Goal: Task Accomplishment & Management: Complete application form

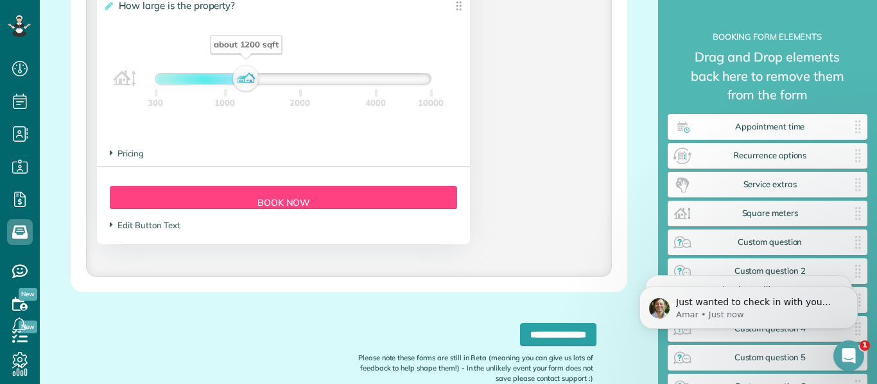
scroll to position [1403, 0]
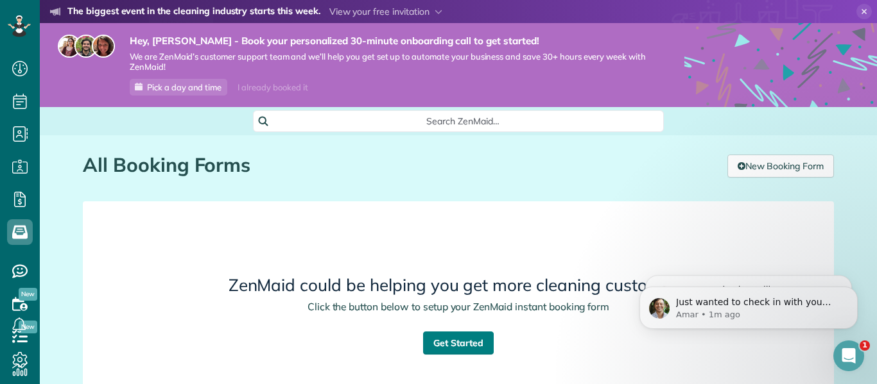
click at [462, 335] on link "Get Started" at bounding box center [458, 343] width 71 height 23
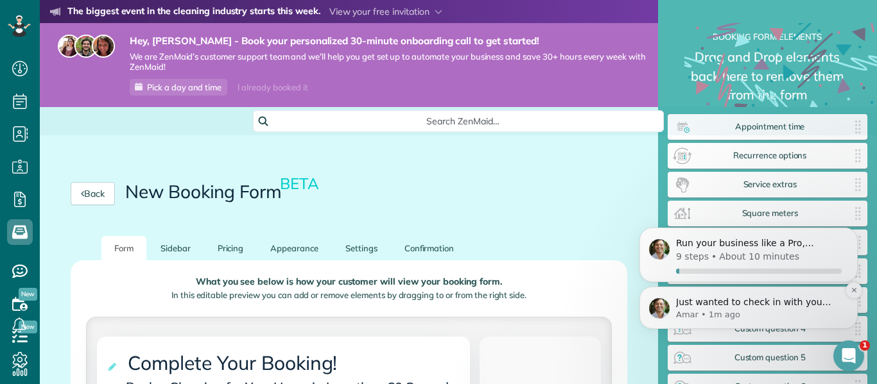
click at [767, 310] on p "Amar • 1m ago" at bounding box center [759, 315] width 166 height 12
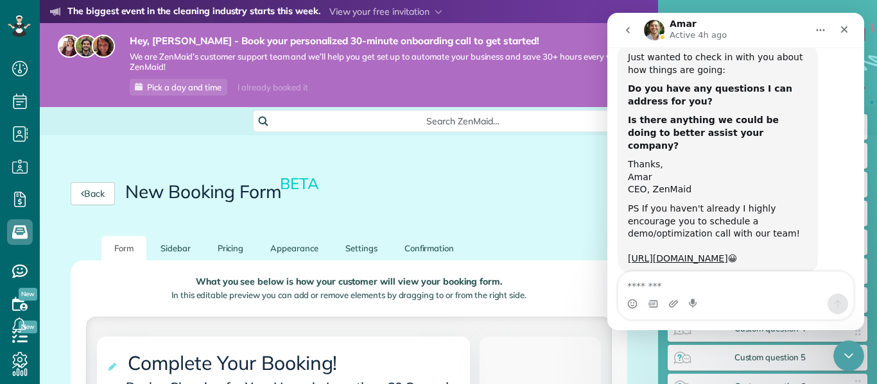
scroll to position [72, 0]
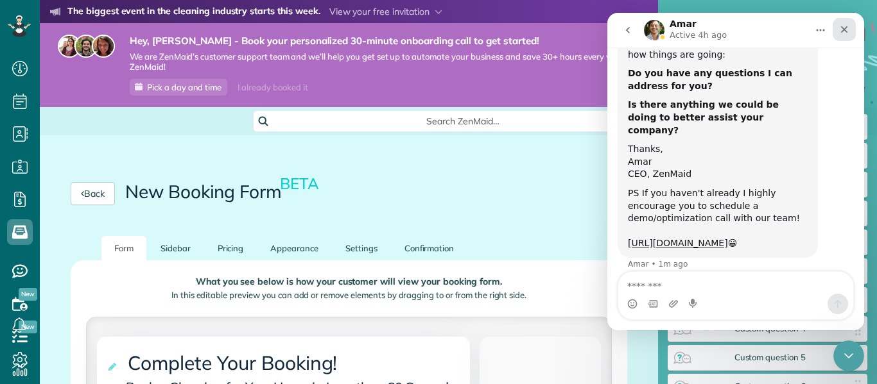
click at [843, 27] on icon "Close" at bounding box center [844, 29] width 10 height 10
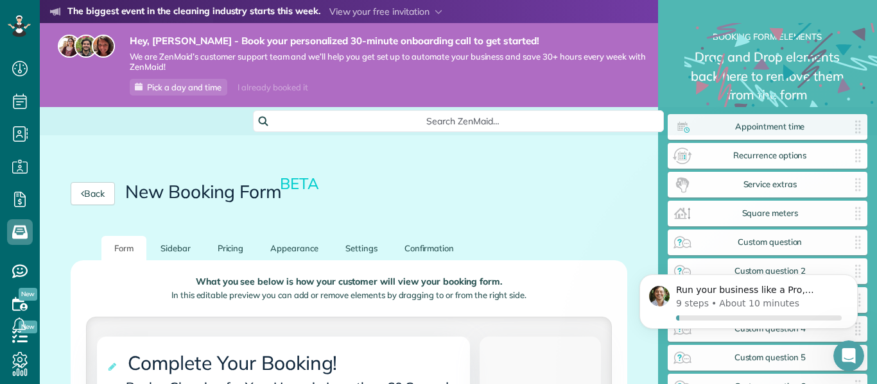
scroll to position [0, 0]
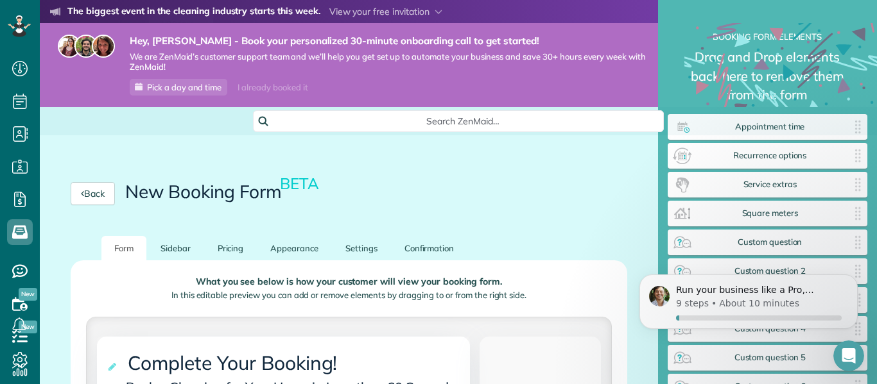
click at [610, 209] on div "Back New Booking Form BETA" at bounding box center [349, 193] width 618 height 85
click at [629, 349] on html "Run your business like a Pro, Nichole 9 steps • About 10 minutes" at bounding box center [748, 305] width 257 height 90
click at [856, 279] on icon "Dismiss notification" at bounding box center [854, 278] width 7 height 7
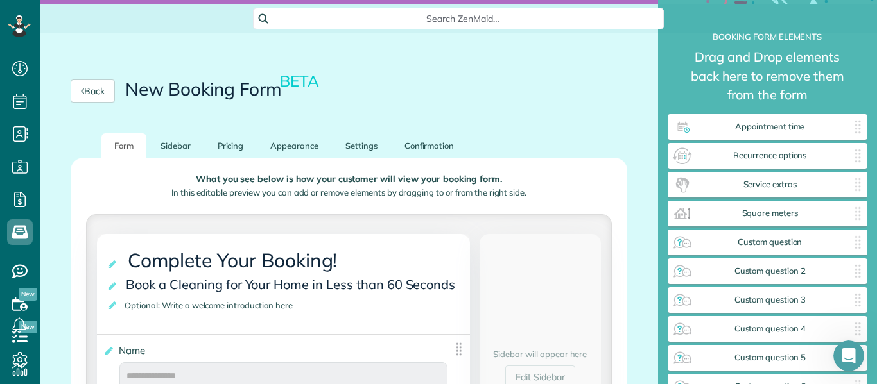
scroll to position [128, 0]
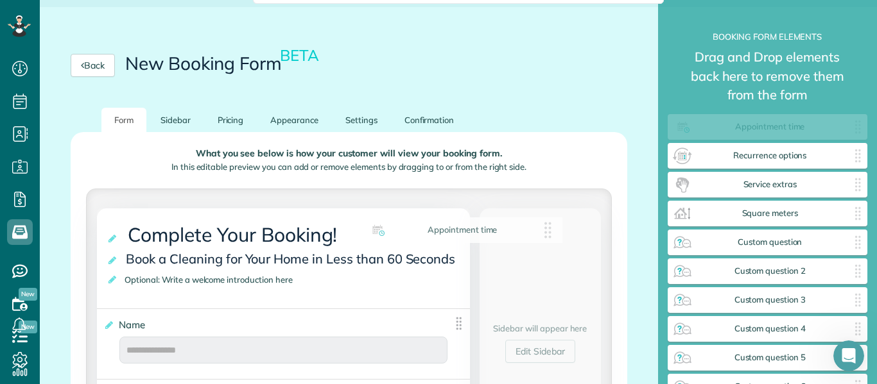
drag, startPoint x: 754, startPoint y: 132, endPoint x: 446, endPoint y: 236, distance: 325.4
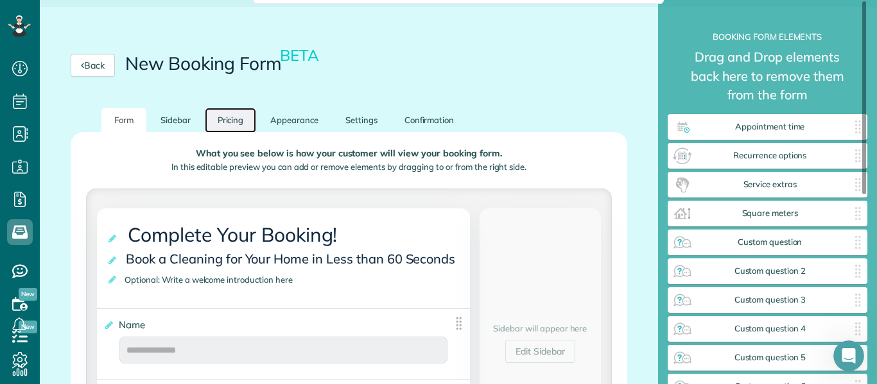
click at [207, 126] on link "Pricing" at bounding box center [231, 120] width 52 height 25
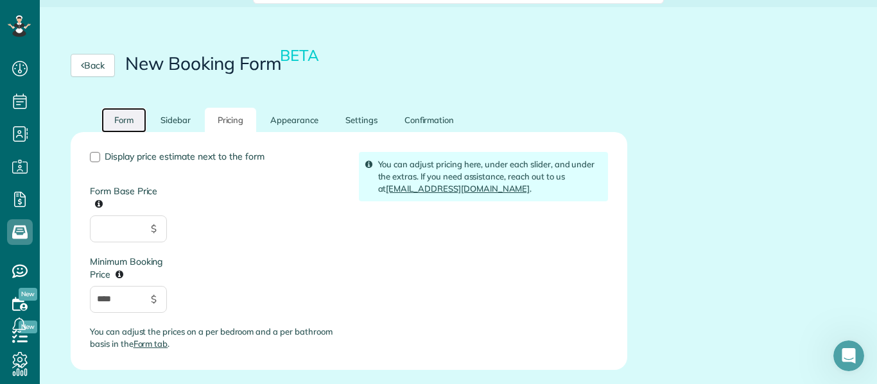
click at [130, 124] on link "Form" at bounding box center [123, 120] width 45 height 25
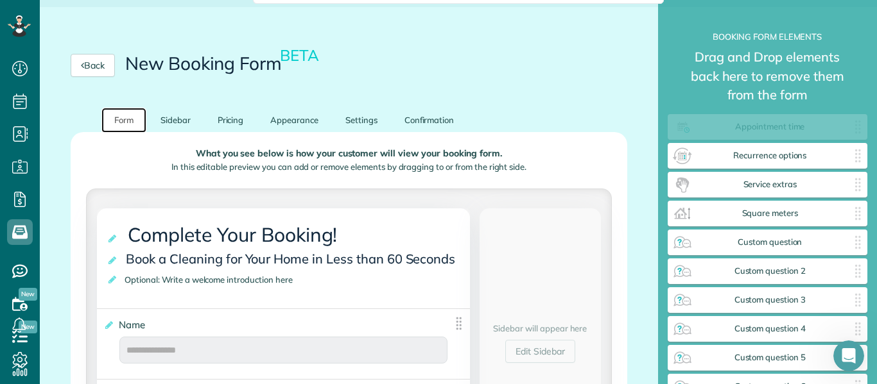
drag, startPoint x: 843, startPoint y: 125, endPoint x: 377, endPoint y: 395, distance: 538.4
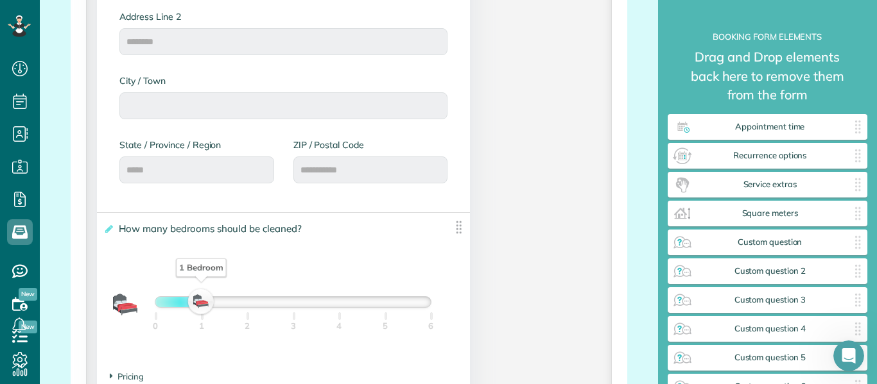
scroll to position [770, 0]
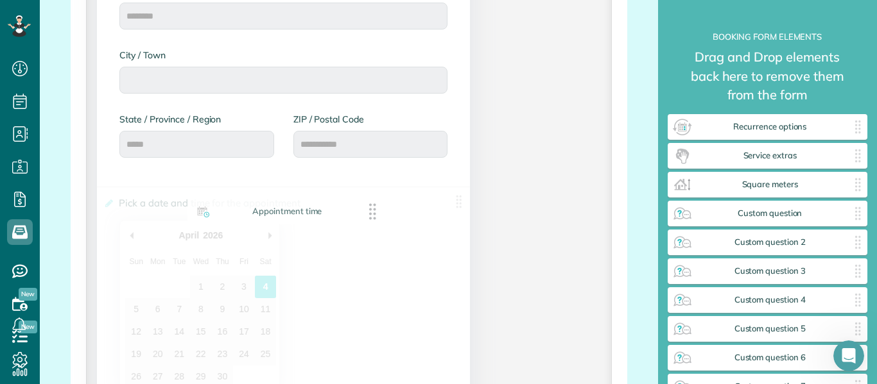
drag, startPoint x: 790, startPoint y: 124, endPoint x: 307, endPoint y: 209, distance: 490.2
drag, startPoint x: 765, startPoint y: 132, endPoint x: 263, endPoint y: 344, distance: 544.5
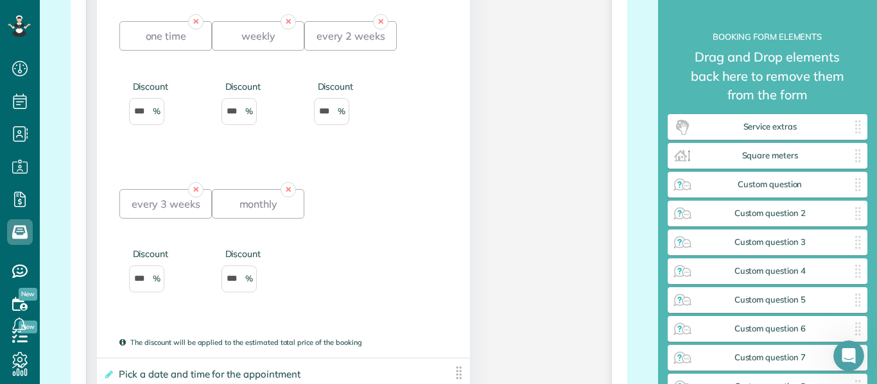
scroll to position [1001, 0]
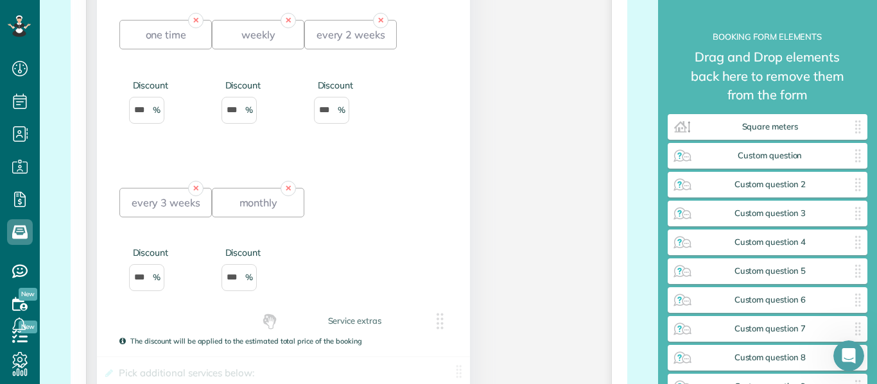
drag, startPoint x: 786, startPoint y: 129, endPoint x: 368, endPoint y: 325, distance: 461.2
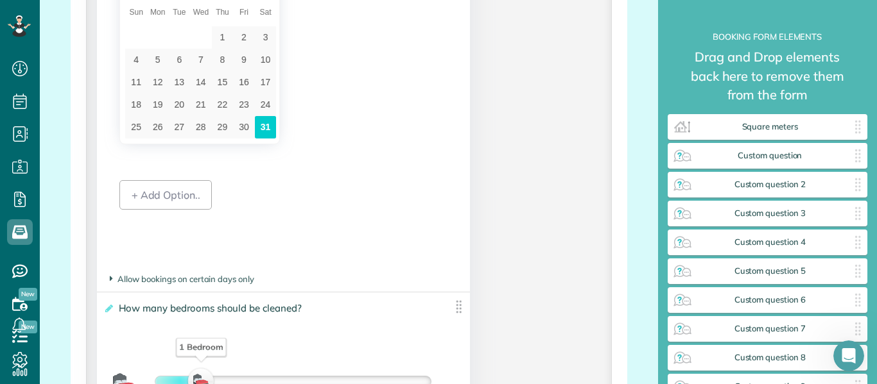
scroll to position [1541, 0]
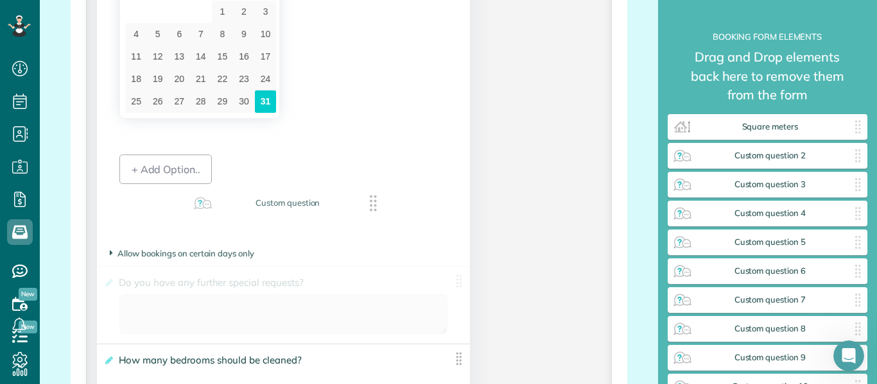
drag, startPoint x: 792, startPoint y: 151, endPoint x: 312, endPoint y: 198, distance: 482.5
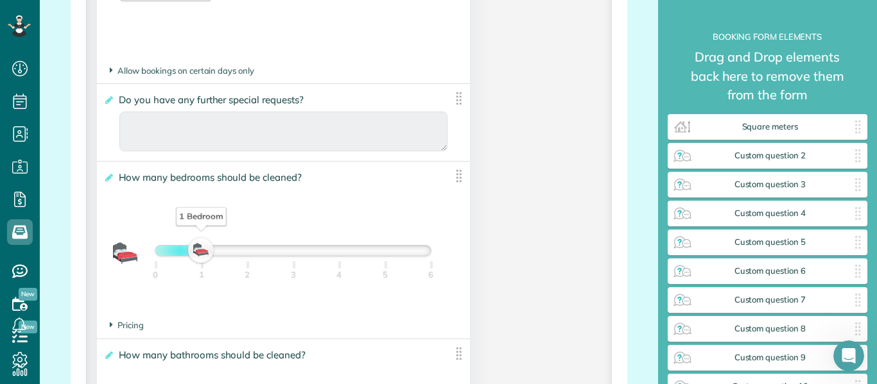
scroll to position [1794, 0]
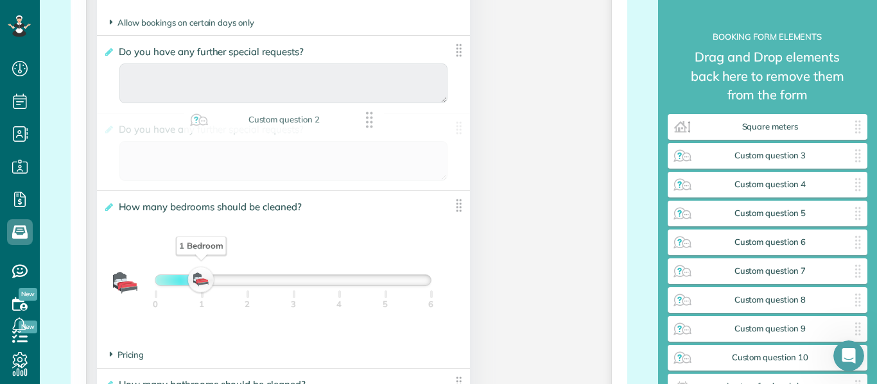
drag, startPoint x: 779, startPoint y: 160, endPoint x: 295, endPoint y: 124, distance: 485.3
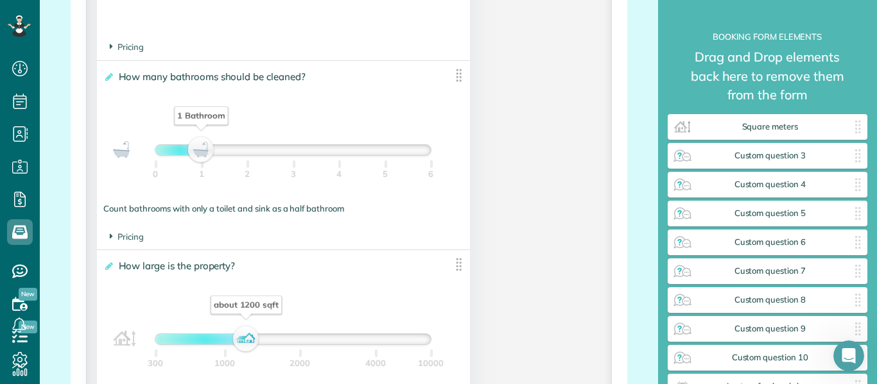
type div "2027-04-02"
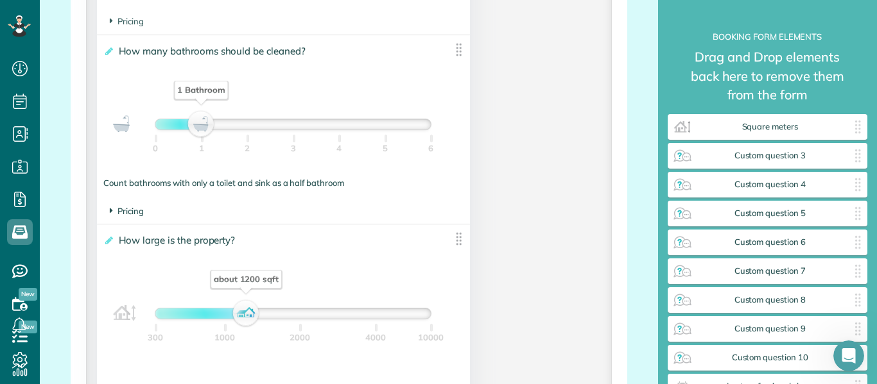
click at [129, 210] on span "Pricing" at bounding box center [127, 211] width 34 height 10
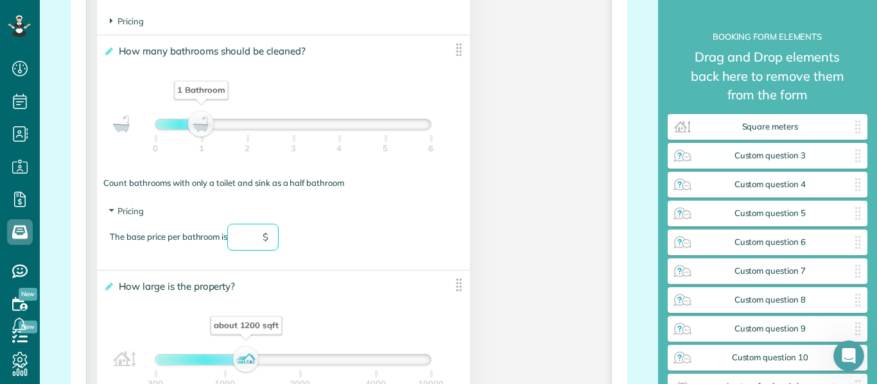
click at [250, 236] on input "text" at bounding box center [252, 237] width 51 height 27
click at [313, 271] on div "**********" at bounding box center [283, 346] width 373 height 151
click at [128, 19] on span "Pricing" at bounding box center [127, 21] width 34 height 10
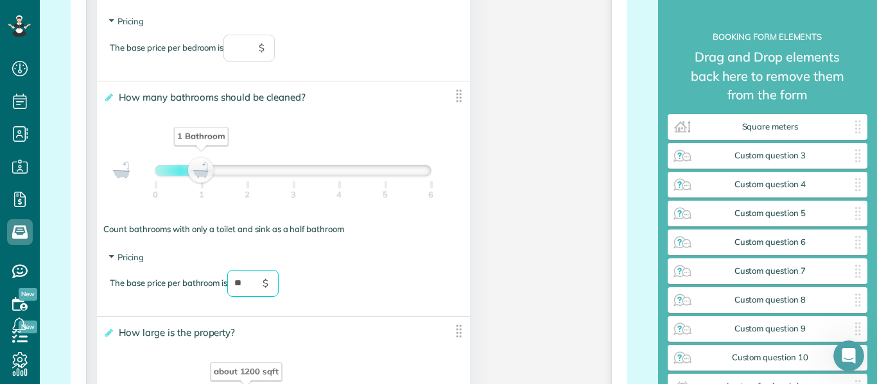
type input "**"
click at [237, 42] on input "text" at bounding box center [248, 48] width 51 height 27
click at [359, 44] on div "The base price per bedroom is ** $" at bounding box center [283, 55] width 347 height 40
type input "**"
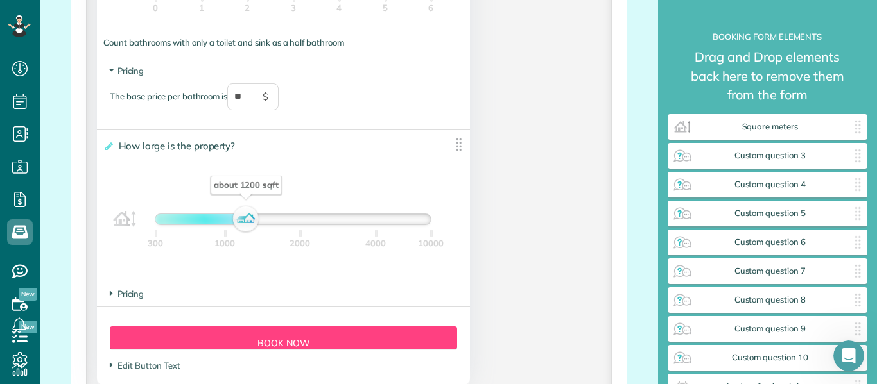
type div "2027-06-04"
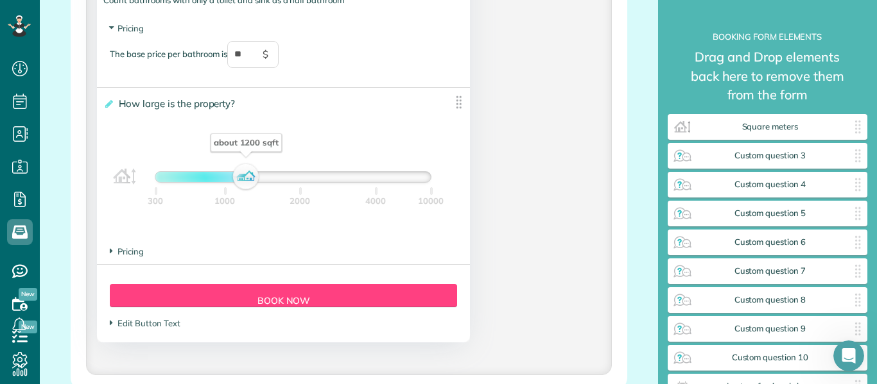
scroll to position [2337, 0]
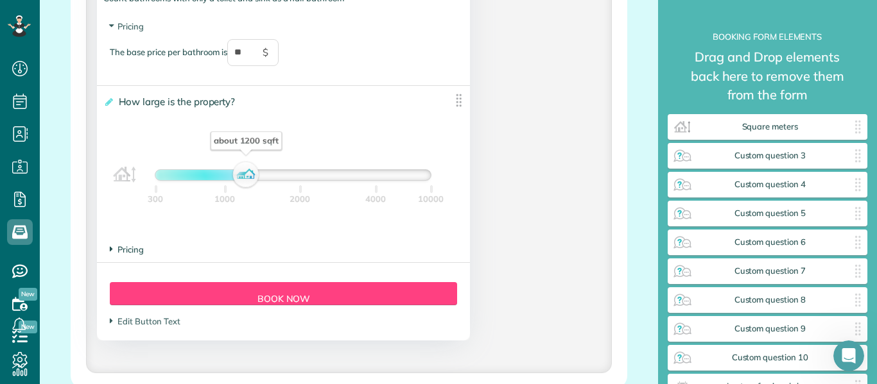
click at [132, 246] on span "Pricing" at bounding box center [127, 250] width 34 height 10
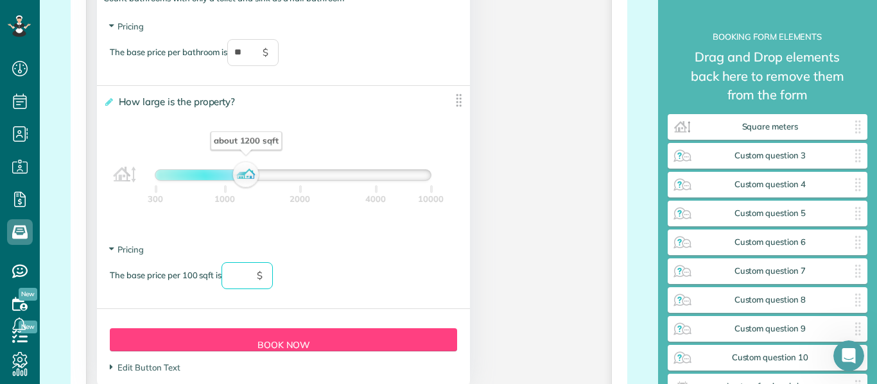
click at [250, 272] on input "text" at bounding box center [246, 276] width 51 height 27
type input "**"
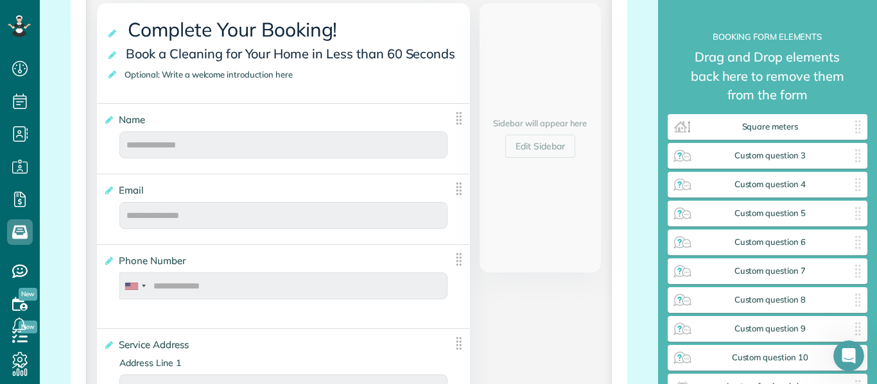
scroll to position [308, 0]
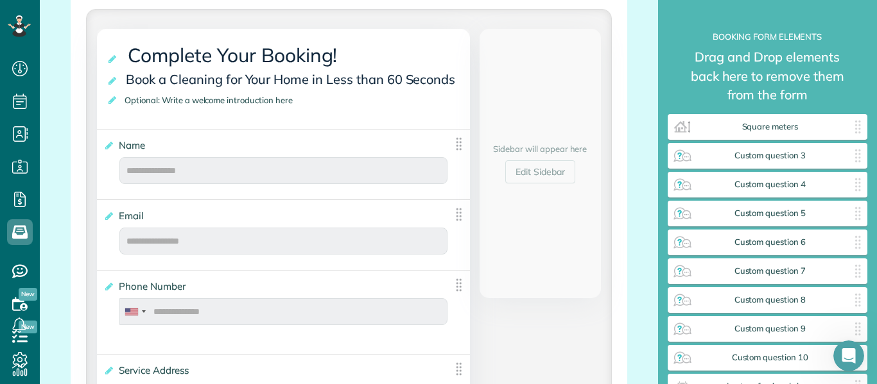
click at [874, 125] on div "**********" at bounding box center [768, 192] width 220 height 384
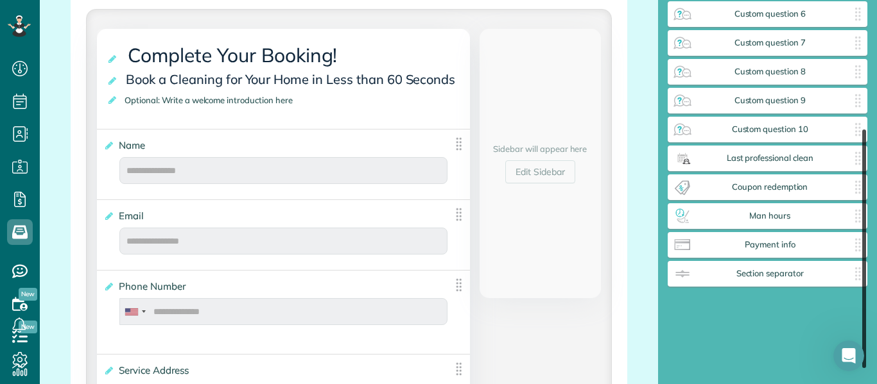
scroll to position [230, 0]
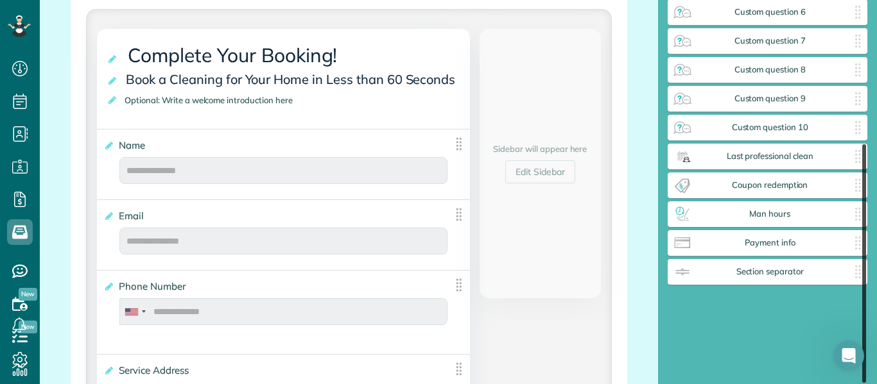
drag, startPoint x: 863, startPoint y: 128, endPoint x: 876, endPoint y: 292, distance: 164.2
click at [876, 292] on div "**********" at bounding box center [768, 192] width 220 height 384
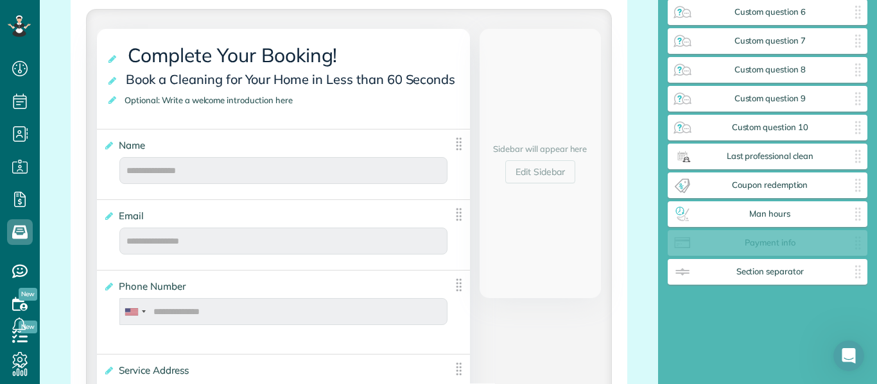
drag, startPoint x: 762, startPoint y: 241, endPoint x: 386, endPoint y: 394, distance: 405.6
click at [386, 384] on html "Dashboard Scheduling Calendar View List View Dispatch View - Weekly scheduling …" at bounding box center [438, 192] width 877 height 384
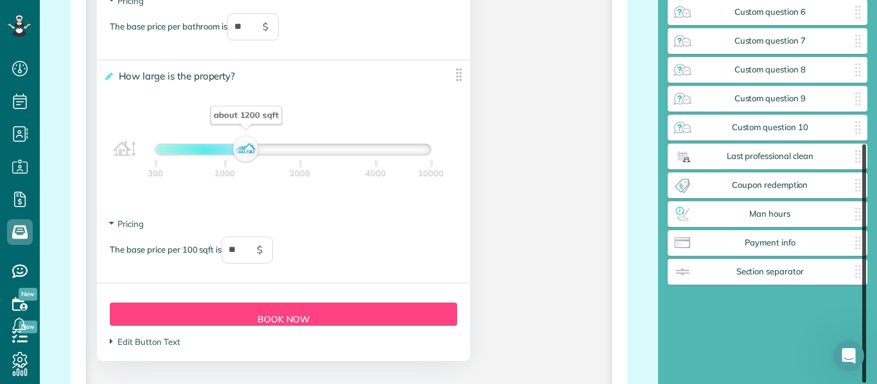
drag, startPoint x: 866, startPoint y: 222, endPoint x: 863, endPoint y: 304, distance: 81.6
click at [863, 304] on div at bounding box center [864, 263] width 4 height 239
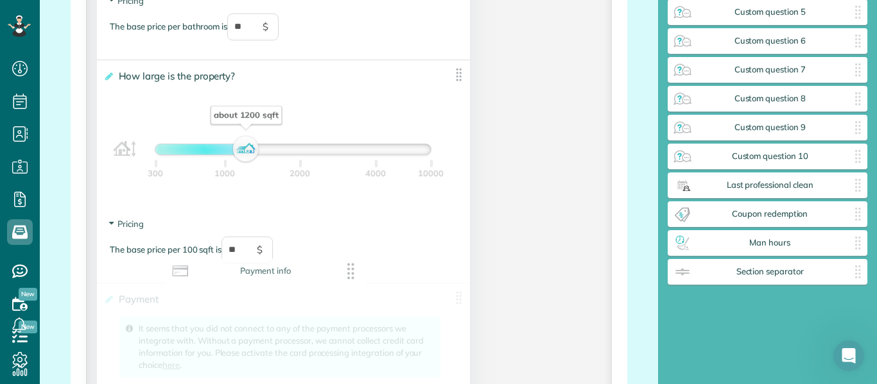
scroll to position [202, 0]
drag, startPoint x: 834, startPoint y: 246, endPoint x: 327, endPoint y: 264, distance: 506.8
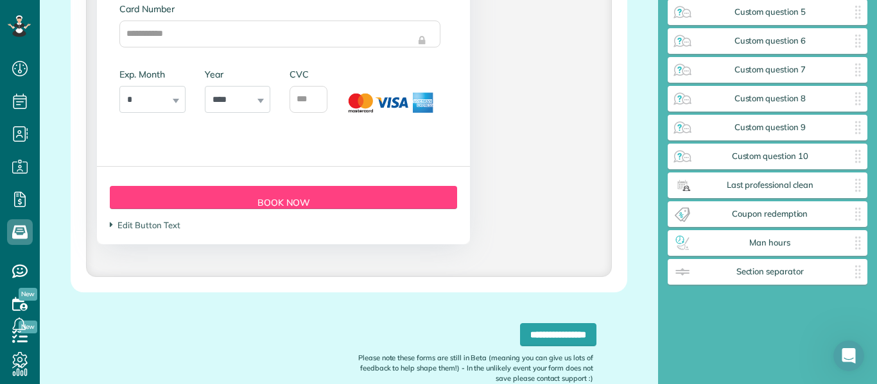
type div "2027-09-30"
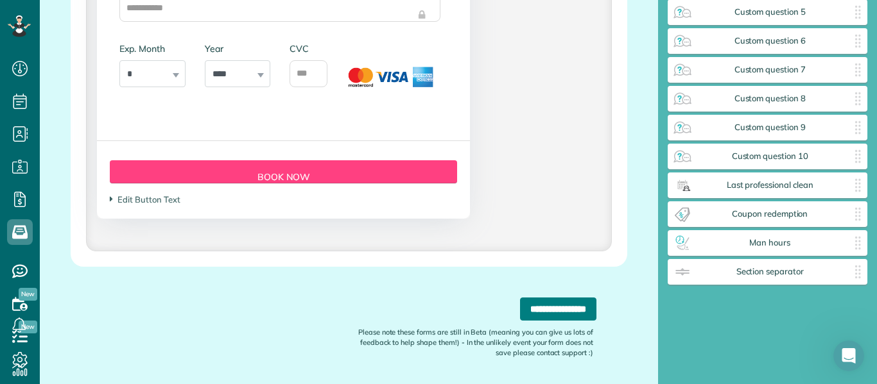
click at [556, 309] on input "**********" at bounding box center [558, 309] width 76 height 23
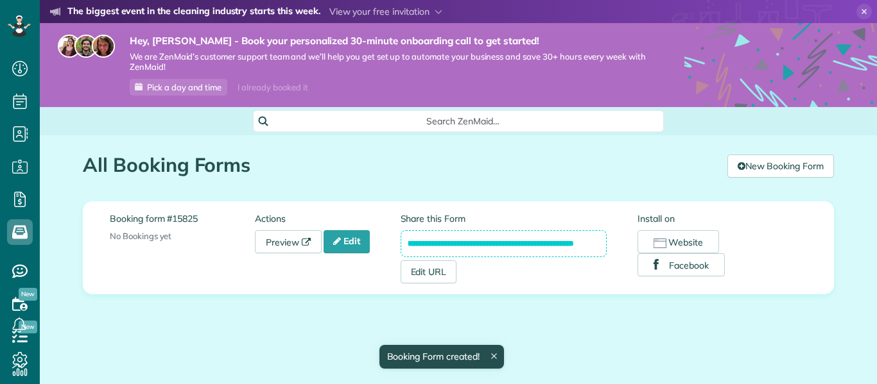
scroll to position [6, 6]
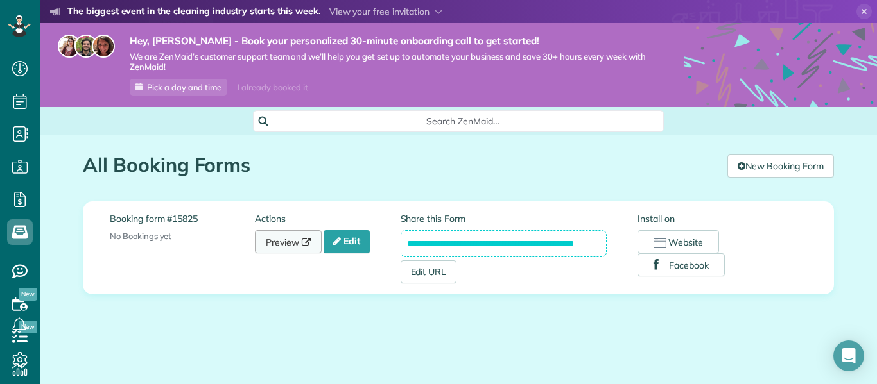
click at [288, 233] on link "Preview" at bounding box center [288, 241] width 67 height 23
click at [354, 239] on link "Edit" at bounding box center [347, 241] width 46 height 23
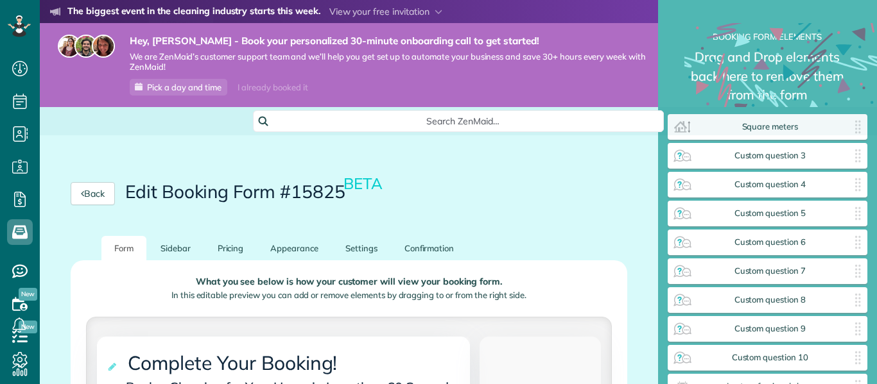
scroll to position [6, 1]
type div "2025-11-02"
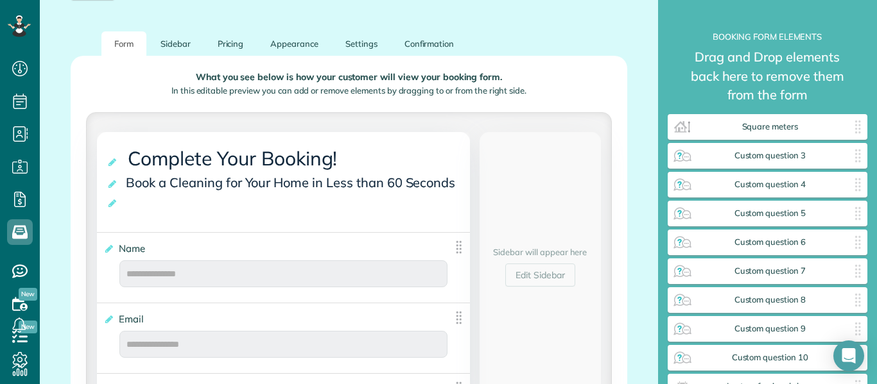
scroll to position [205, 0]
click at [116, 202] on icon at bounding box center [113, 202] width 13 height 9
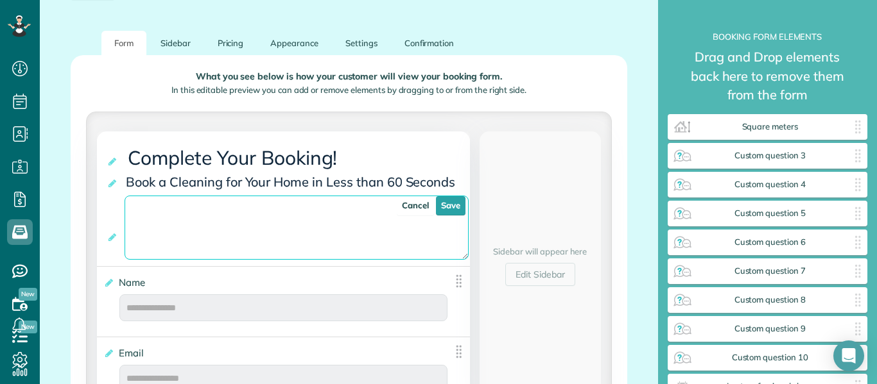
click at [157, 219] on textarea at bounding box center [297, 228] width 344 height 64
type textarea "**********"
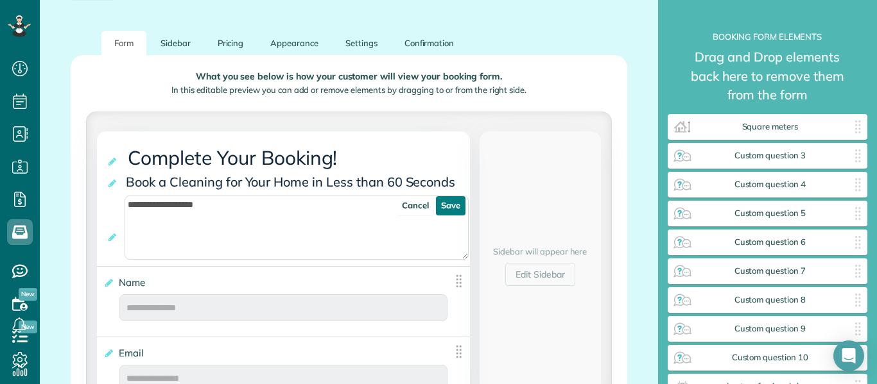
click at [444, 208] on link "Save" at bounding box center [451, 205] width 30 height 19
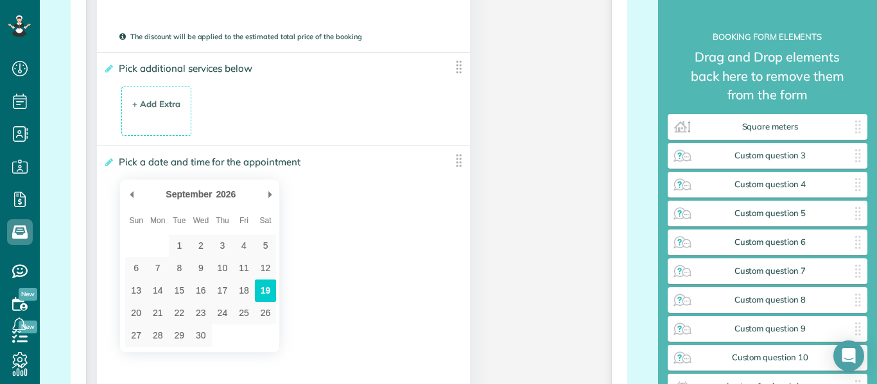
type div "2026-11-06"
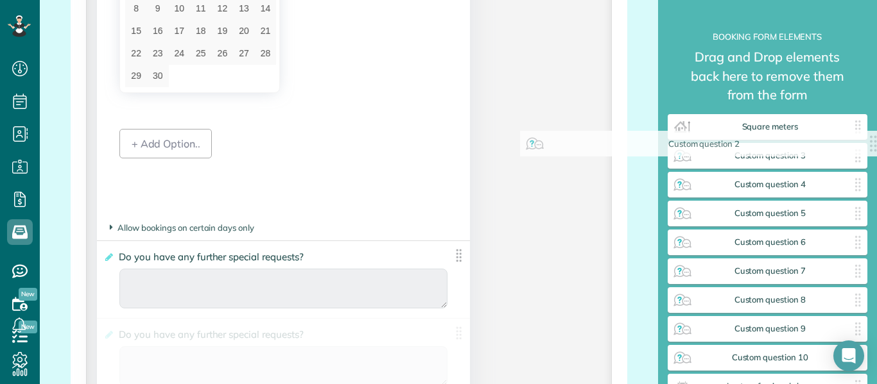
drag, startPoint x: 453, startPoint y: 335, endPoint x: 876, endPoint y: 152, distance: 461.5
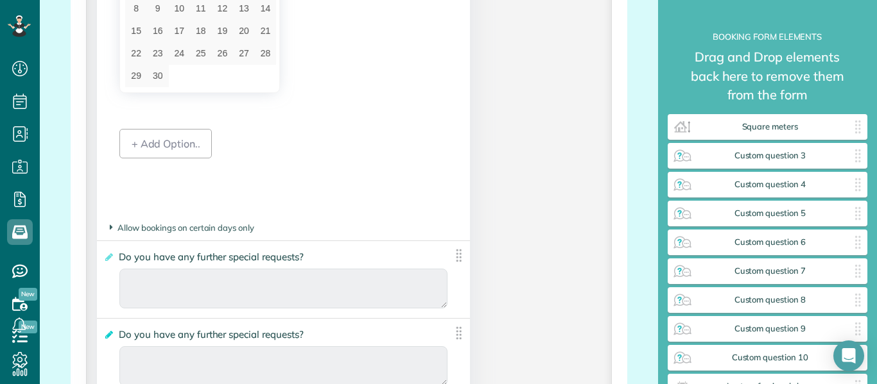
drag, startPoint x: 458, startPoint y: 327, endPoint x: 106, endPoint y: 336, distance: 351.9
click at [106, 336] on icon at bounding box center [108, 335] width 10 height 9
click at [0, 0] on input "**********" at bounding box center [0, 0] width 0 height 0
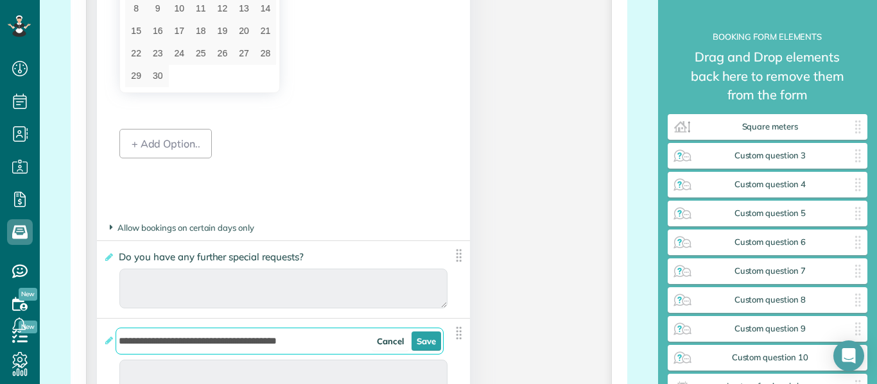
click at [313, 341] on input "**********" at bounding box center [280, 341] width 328 height 27
type input "*"
type input "**********"
click at [423, 342] on link "Save" at bounding box center [426, 341] width 30 height 19
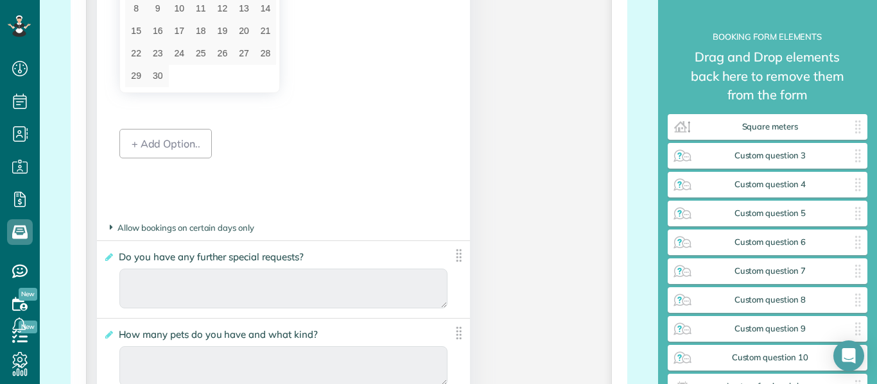
click at [635, 316] on div "**********" at bounding box center [349, 82] width 618 height 2824
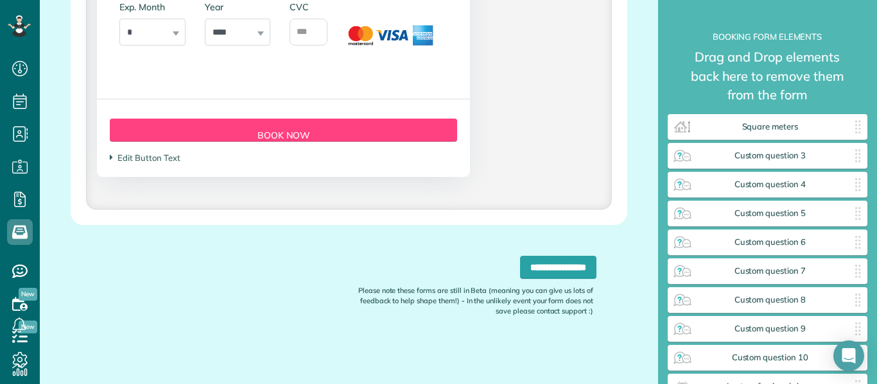
scroll to position [2677, 0]
type div "2027-09-17"
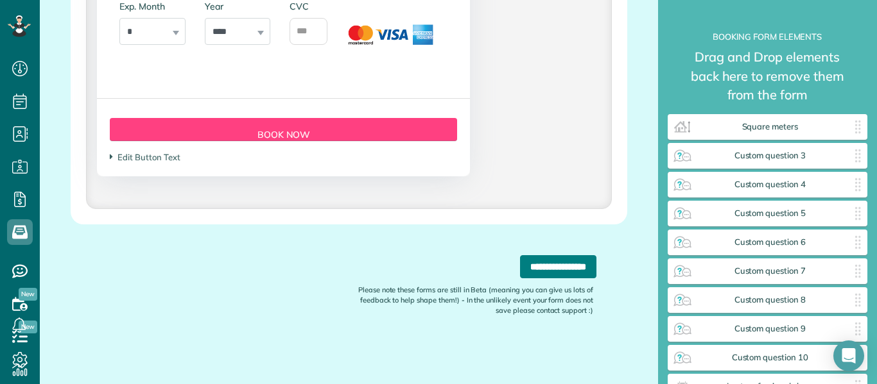
click at [555, 270] on input "**********" at bounding box center [558, 266] width 76 height 23
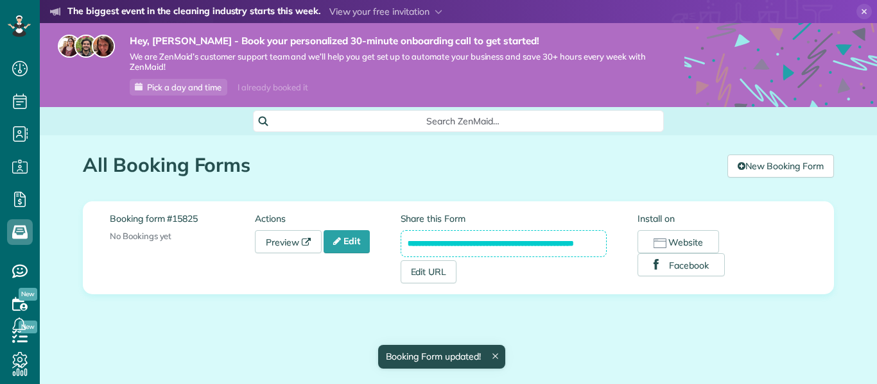
scroll to position [6, 6]
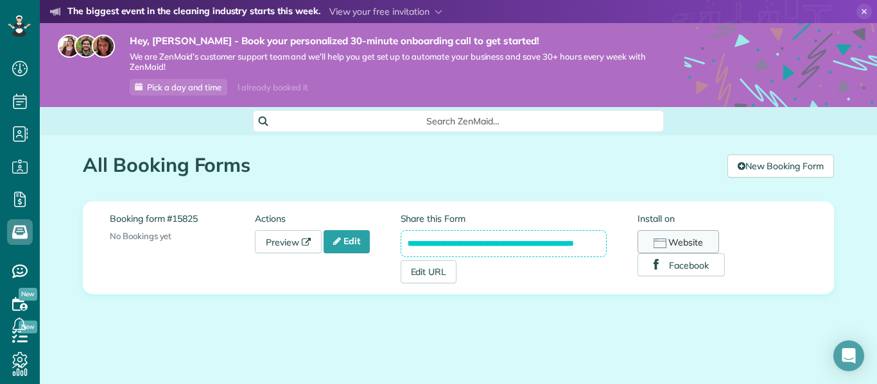
click at [678, 246] on button "Website" at bounding box center [678, 241] width 82 height 23
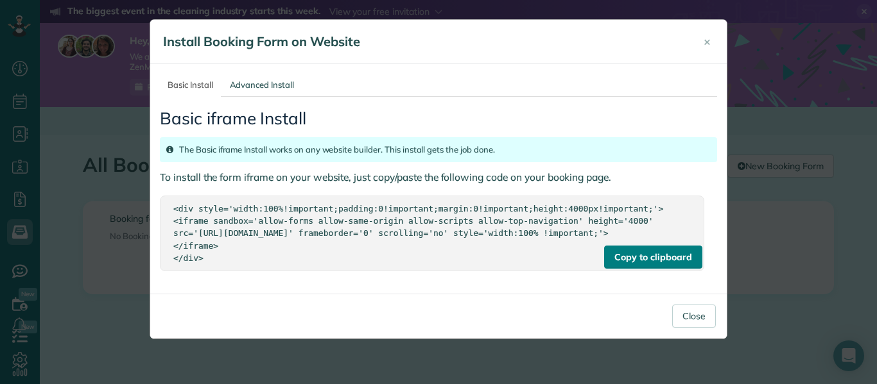
click at [672, 266] on div "Copy to clipboard" at bounding box center [653, 257] width 98 height 23
click at [655, 269] on div "Copy to clipboard" at bounding box center [653, 257] width 98 height 23
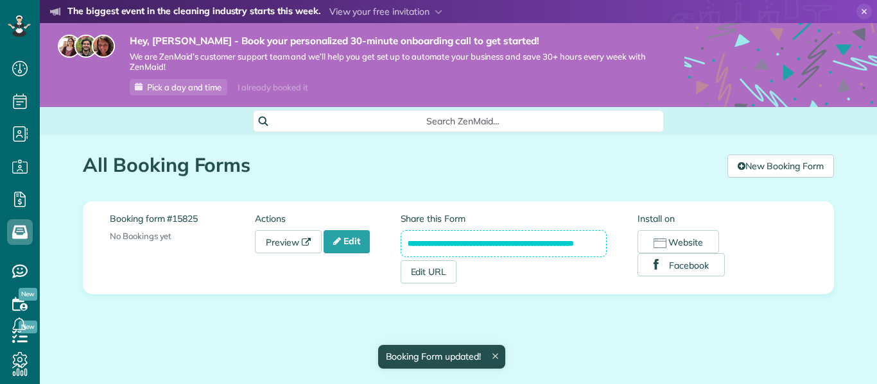
scroll to position [6, 6]
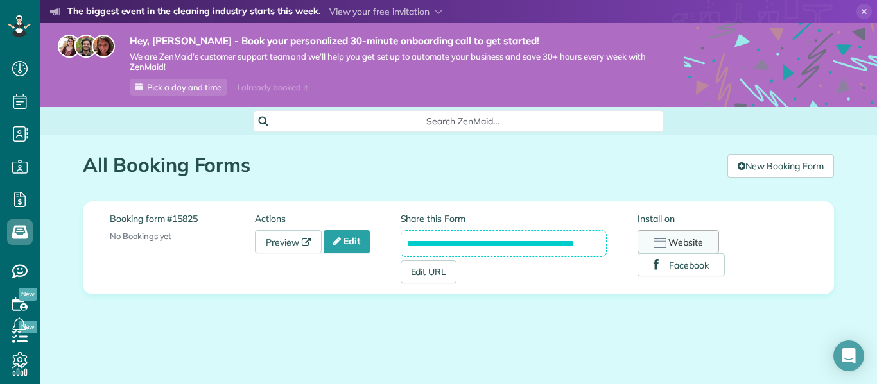
click at [668, 236] on button "Website" at bounding box center [678, 241] width 82 height 23
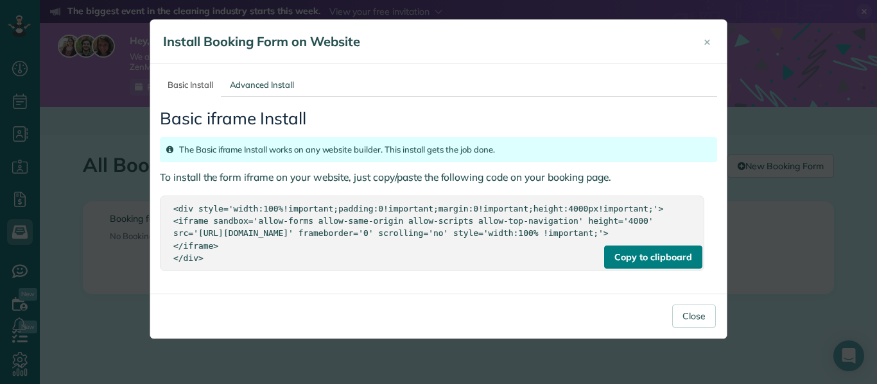
click at [655, 265] on div "Copy to clipboard" at bounding box center [653, 257] width 98 height 23
